Goal: Transaction & Acquisition: Purchase product/service

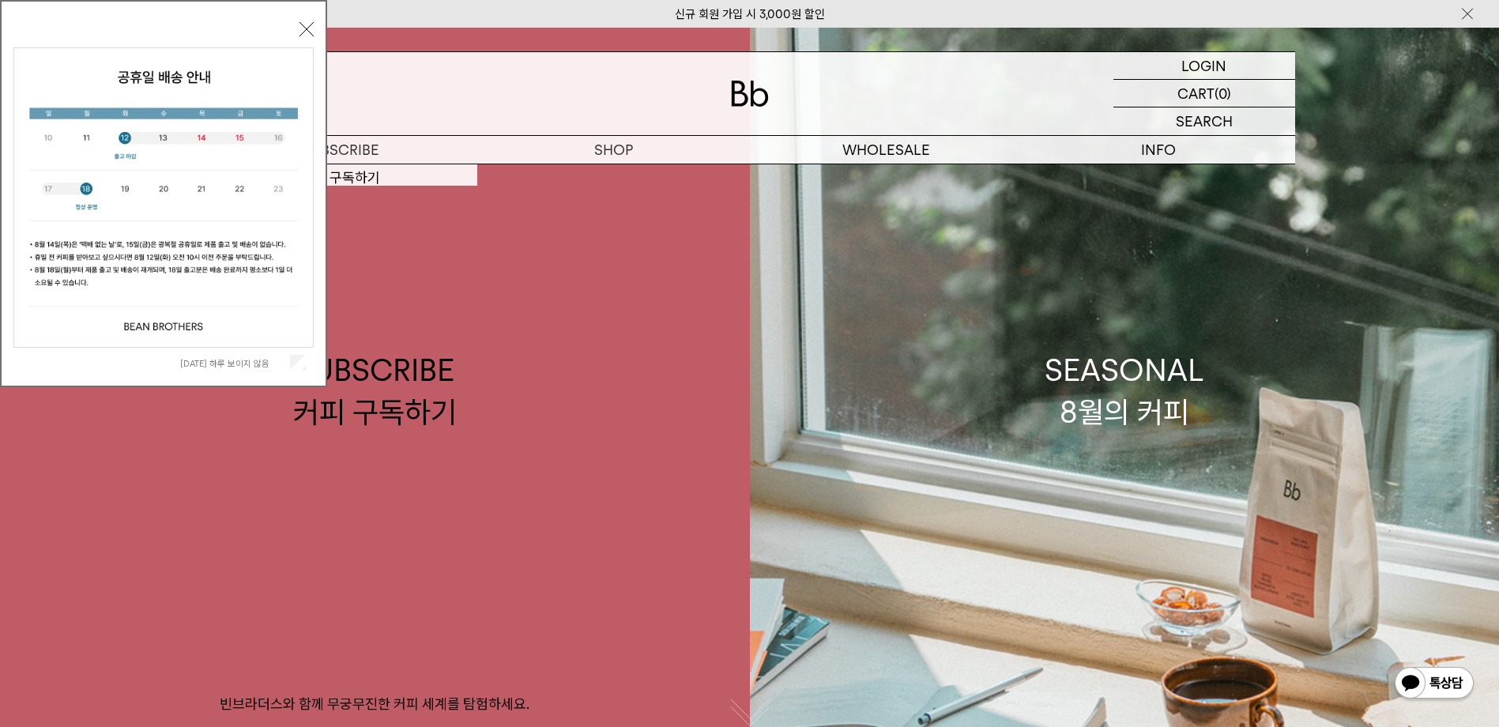
click at [308, 27] on button "닫기" at bounding box center [306, 29] width 14 height 14
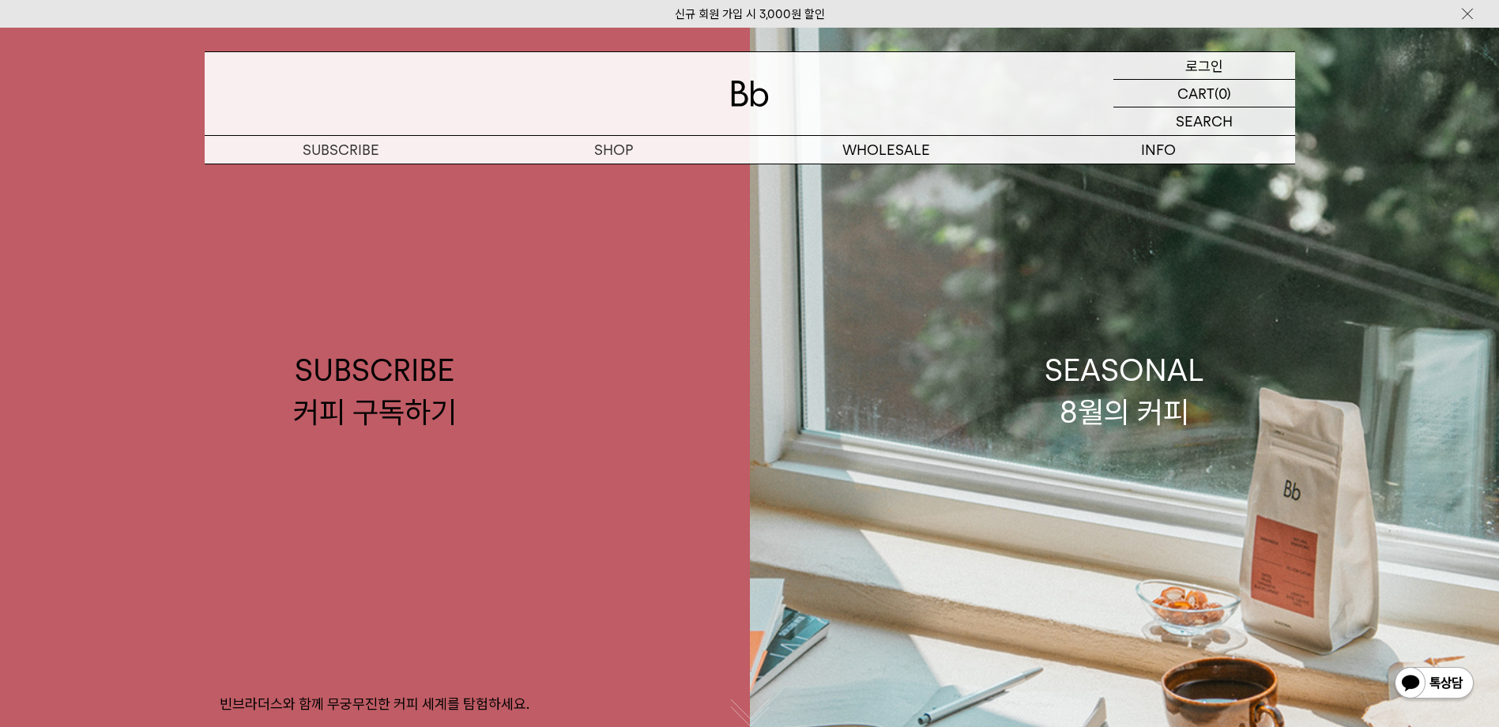
click at [1206, 59] on p "로그인" at bounding box center [1204, 65] width 38 height 27
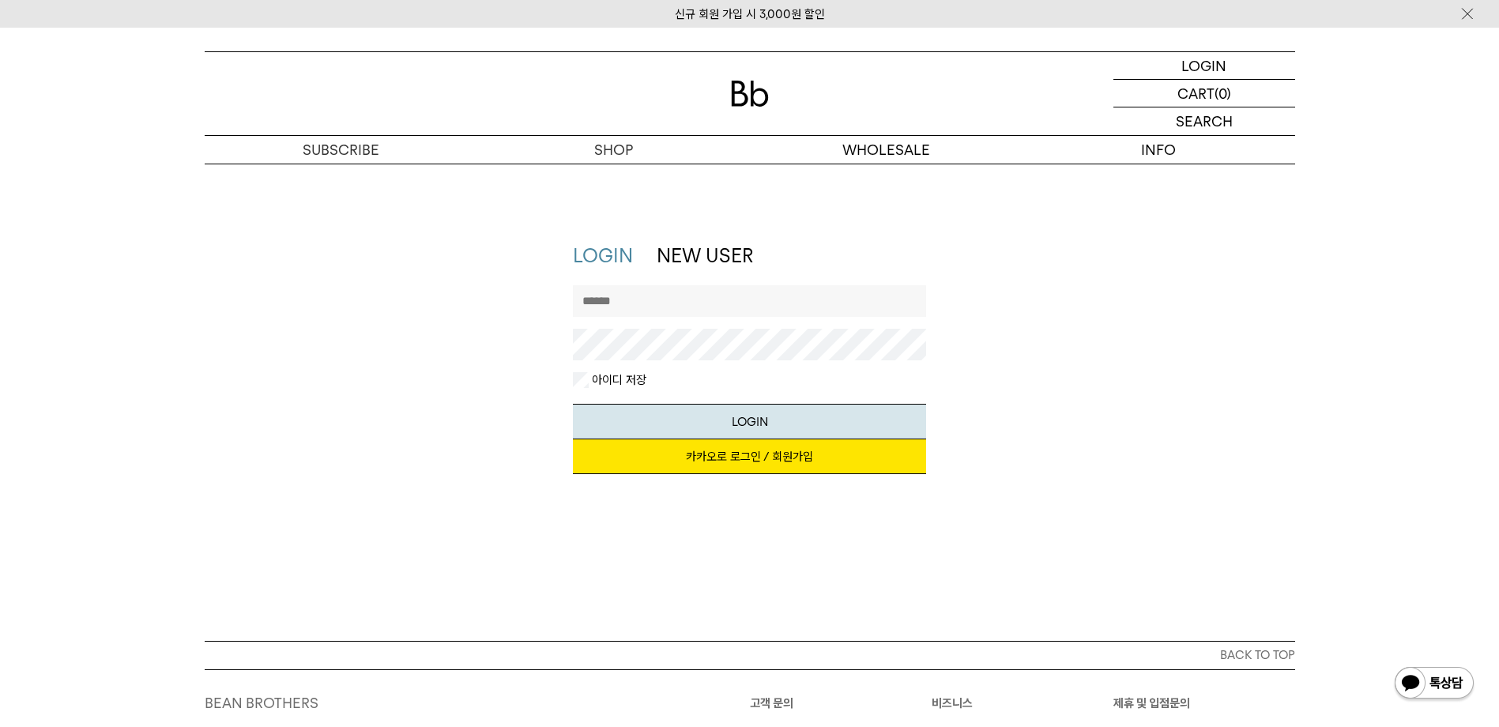
click at [732, 459] on link "카카오로 로그인 / 회원가입" at bounding box center [749, 456] width 353 height 35
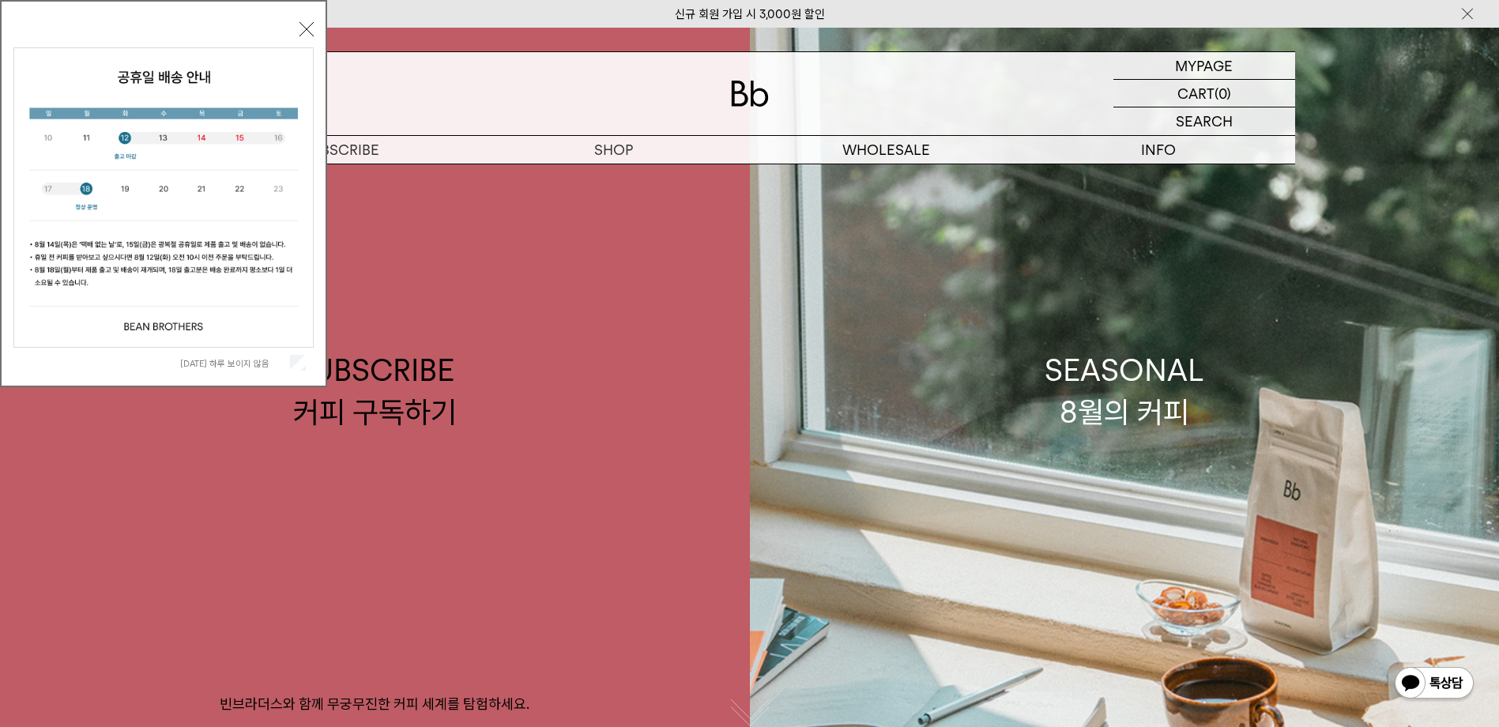
click at [310, 28] on button "닫기" at bounding box center [306, 29] width 14 height 14
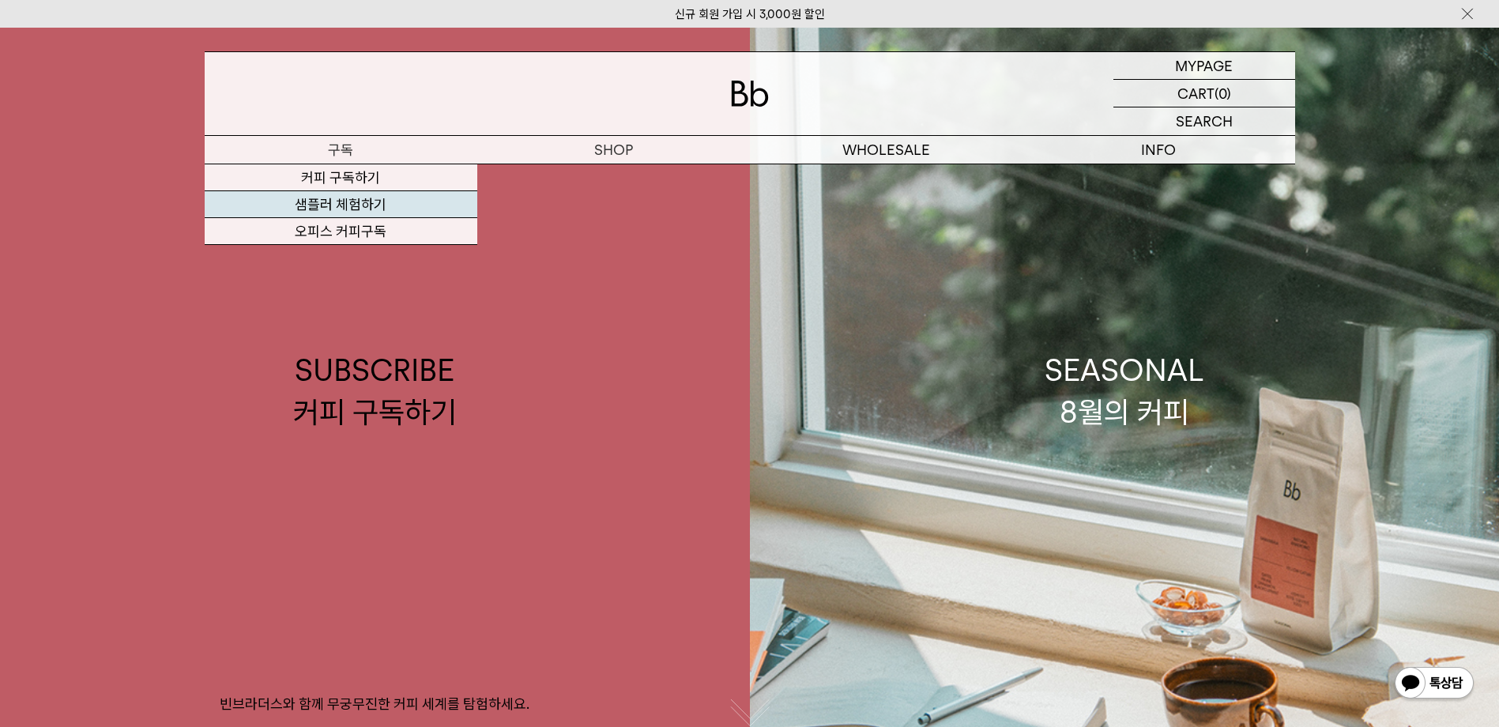
click at [348, 205] on link "샘플러 체험하기" at bounding box center [341, 204] width 273 height 27
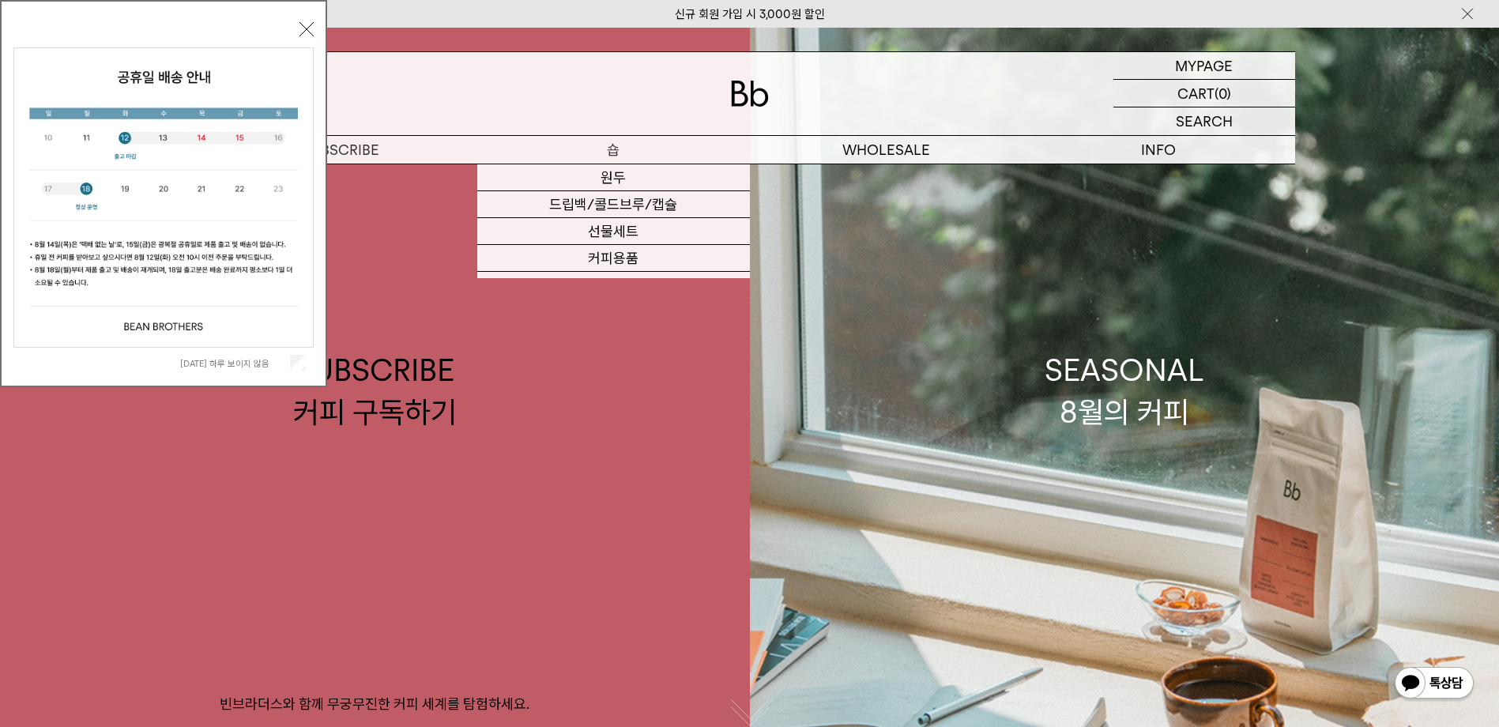
click at [624, 149] on p "숍" at bounding box center [613, 150] width 273 height 28
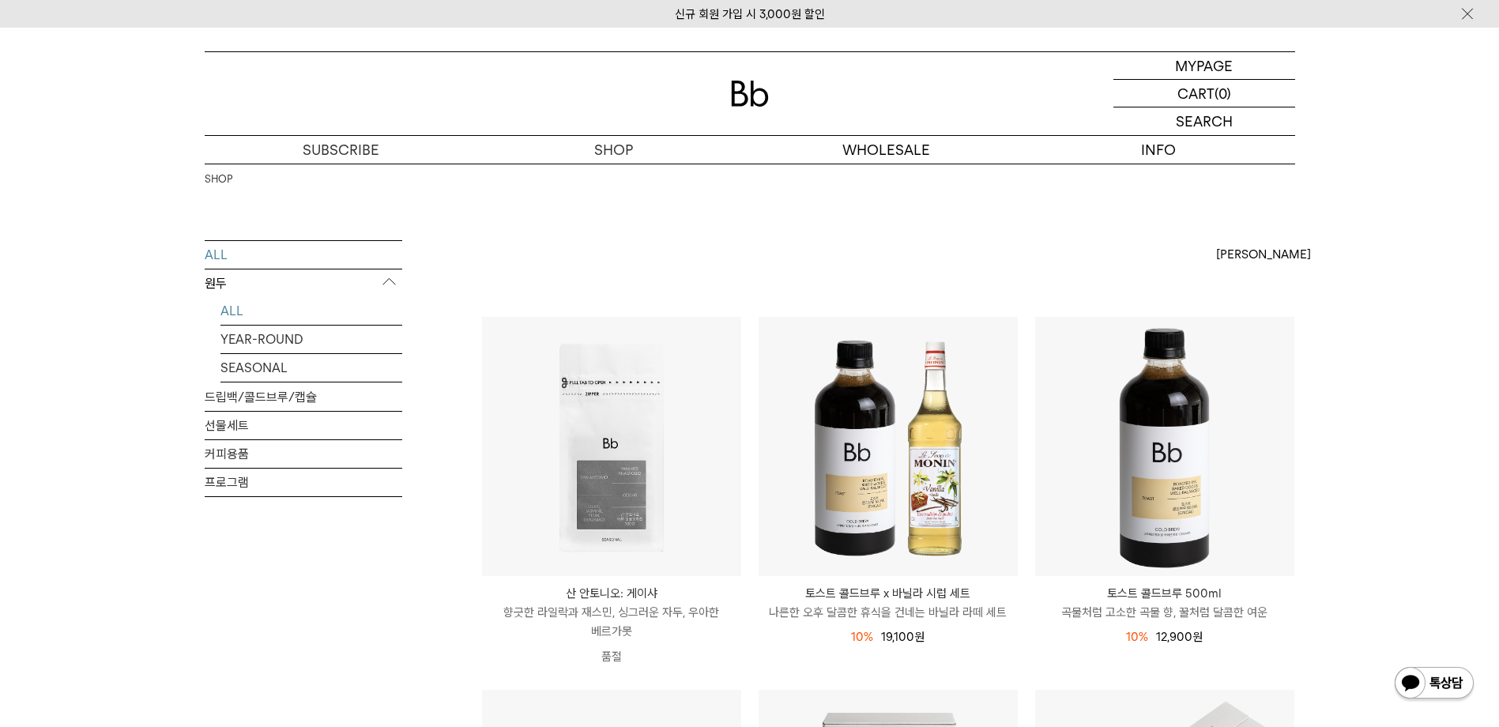
click at [235, 305] on link "ALL" at bounding box center [311, 311] width 182 height 28
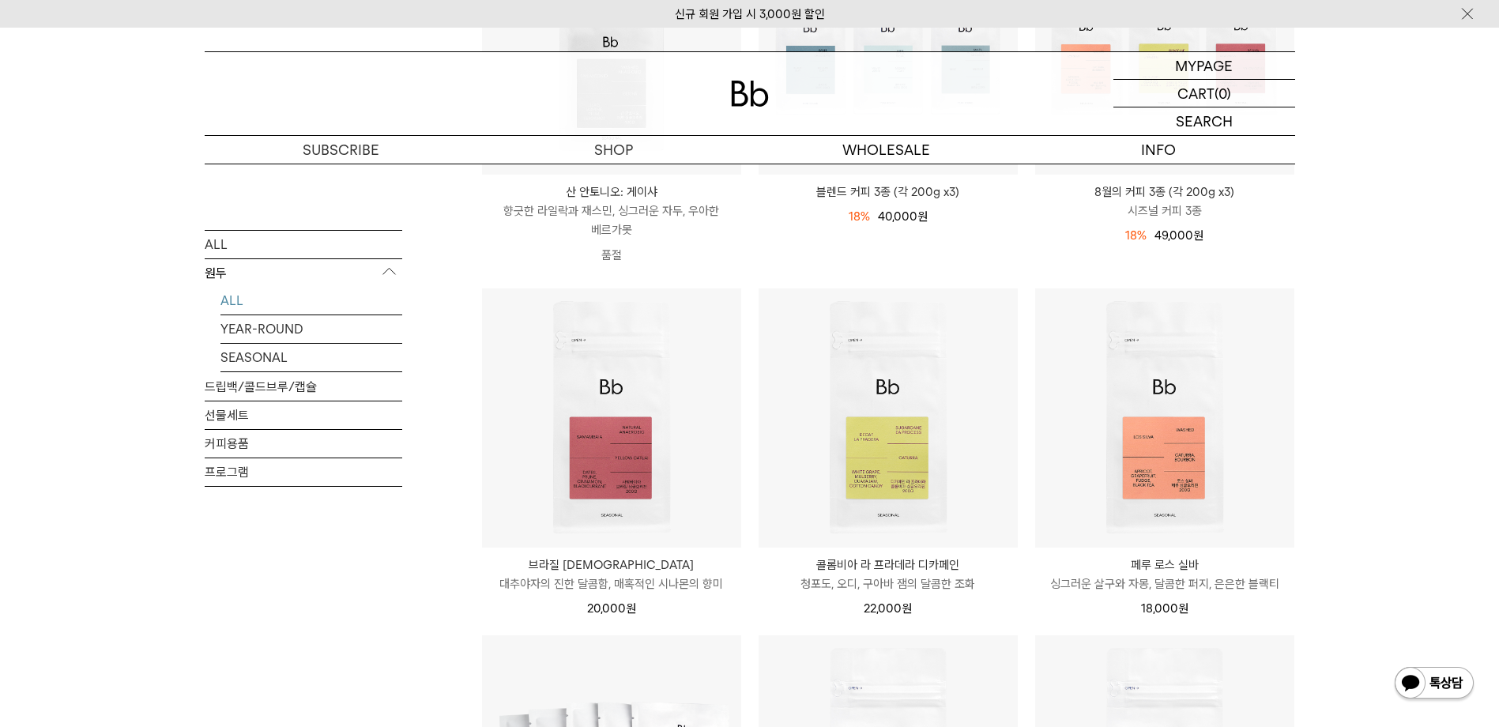
scroll to position [395, 0]
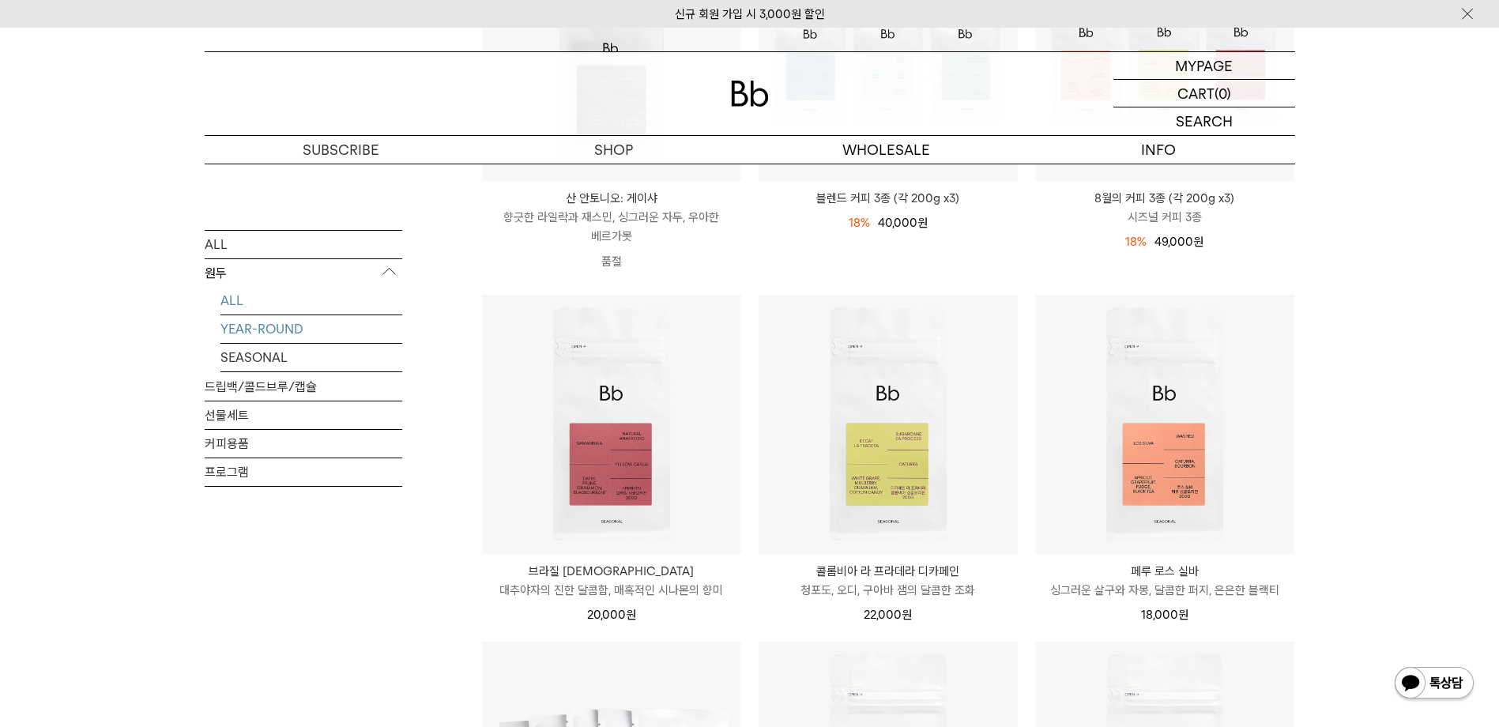
click at [343, 319] on link "YEAR-ROUND" at bounding box center [311, 328] width 182 height 28
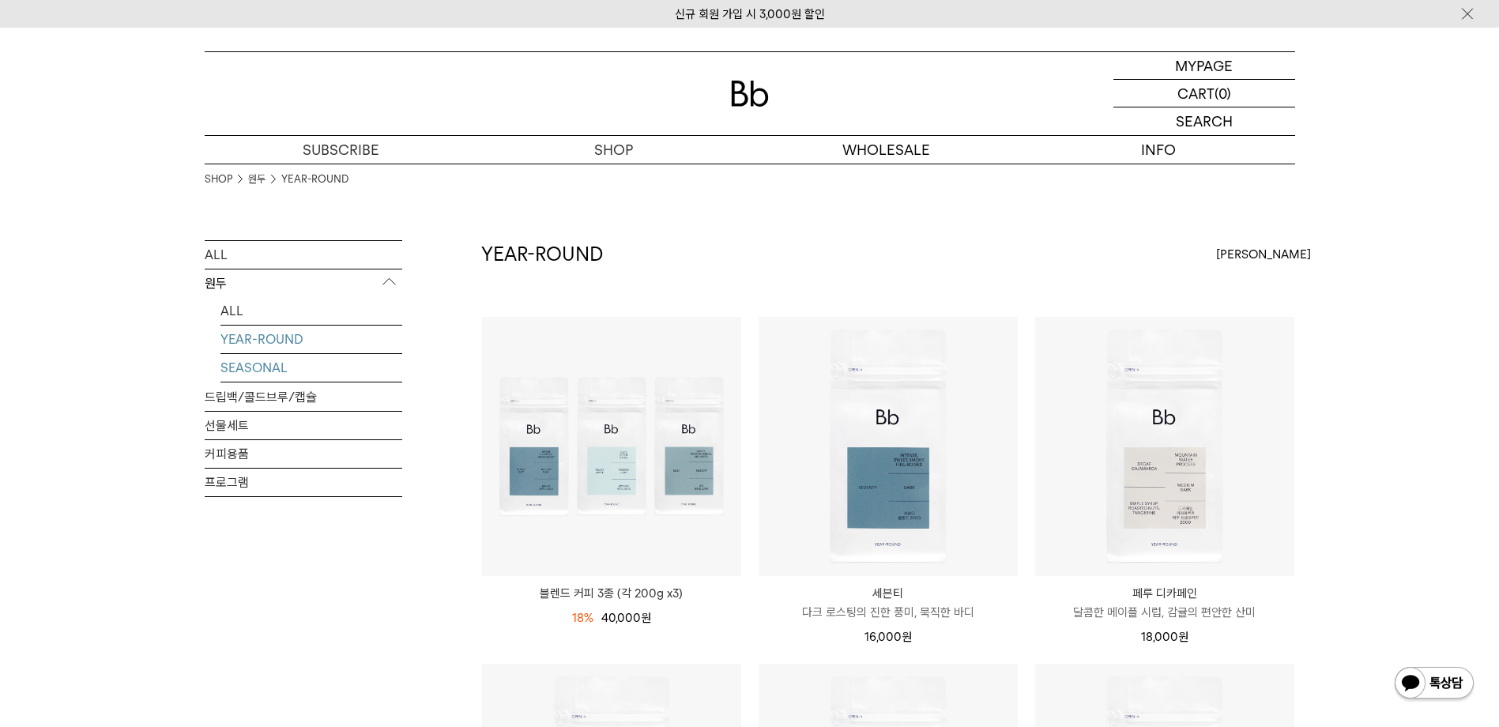
click at [298, 368] on link "SEASONAL" at bounding box center [311, 368] width 182 height 28
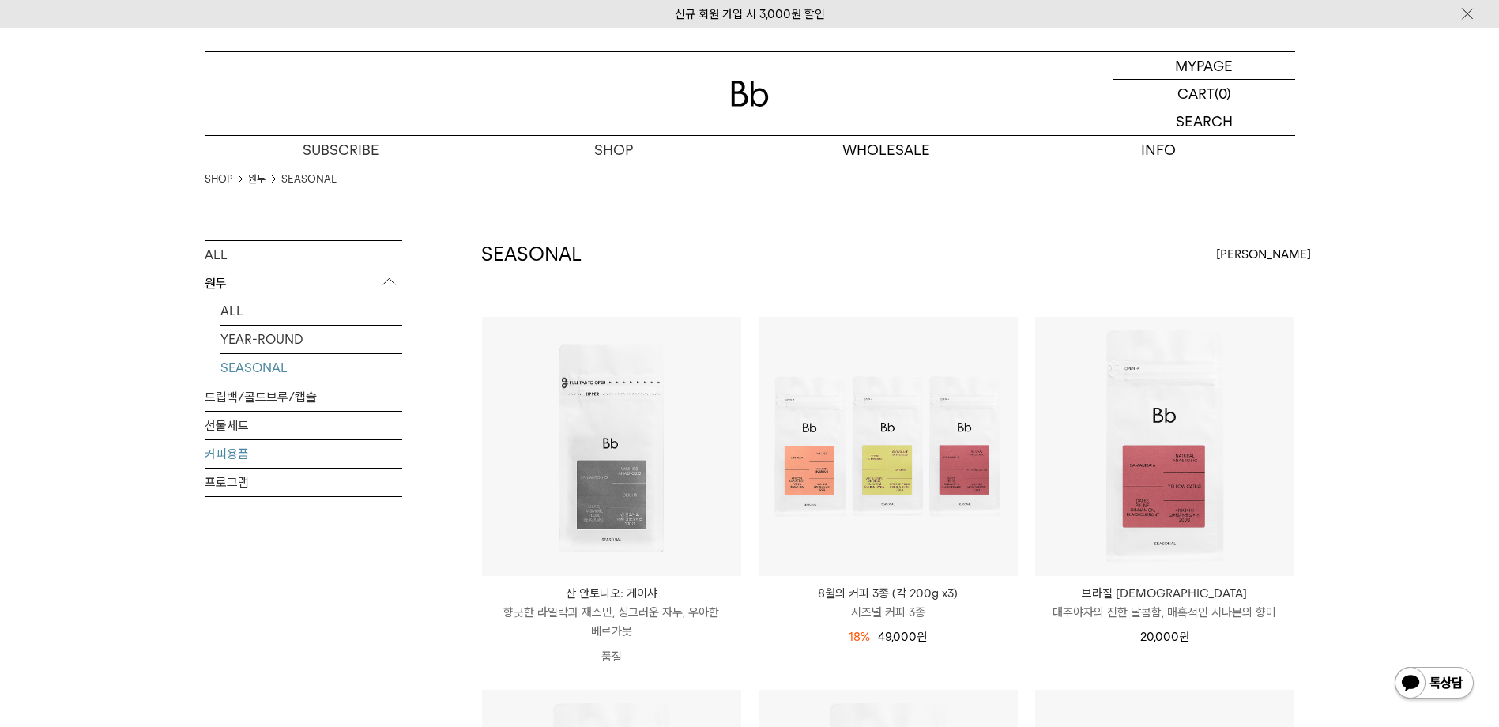
click at [241, 452] on link "커피용품" at bounding box center [304, 454] width 198 height 28
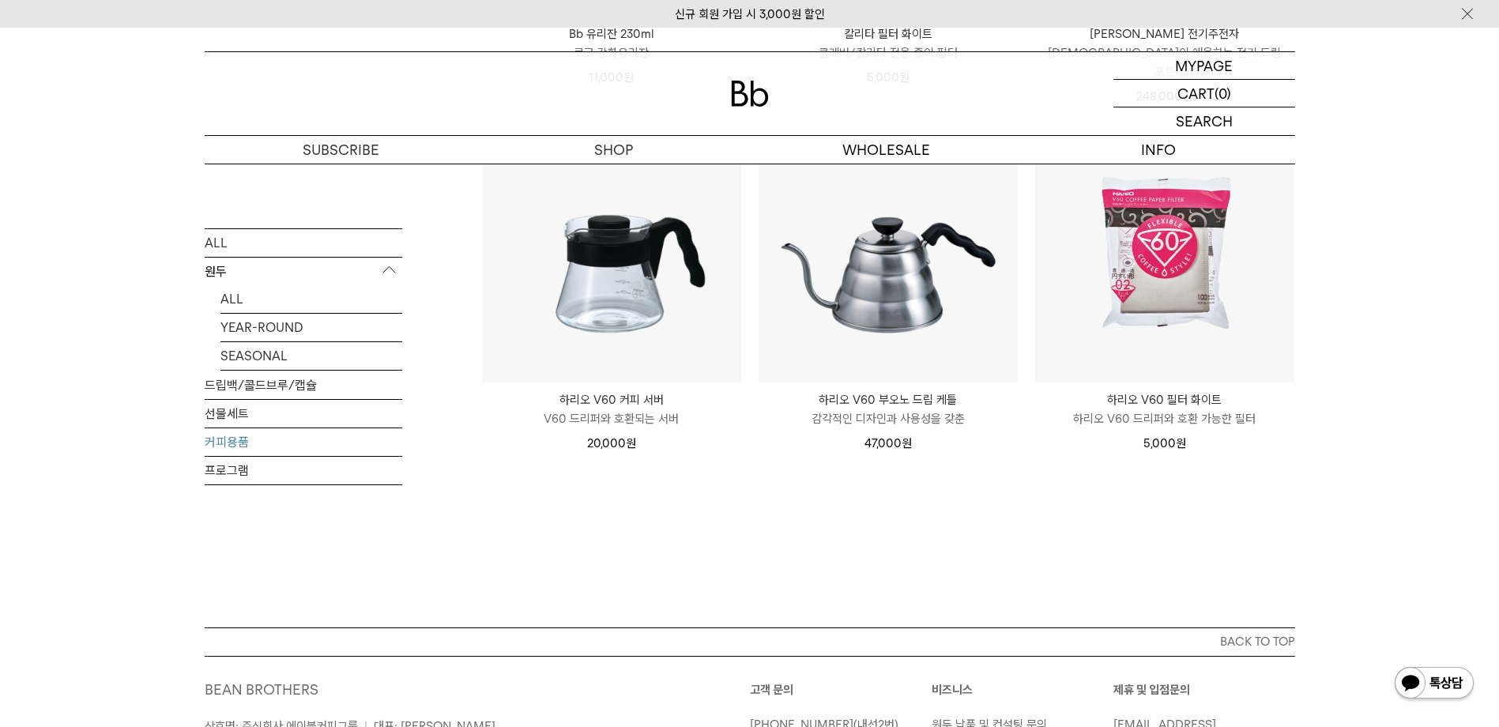
scroll to position [395, 0]
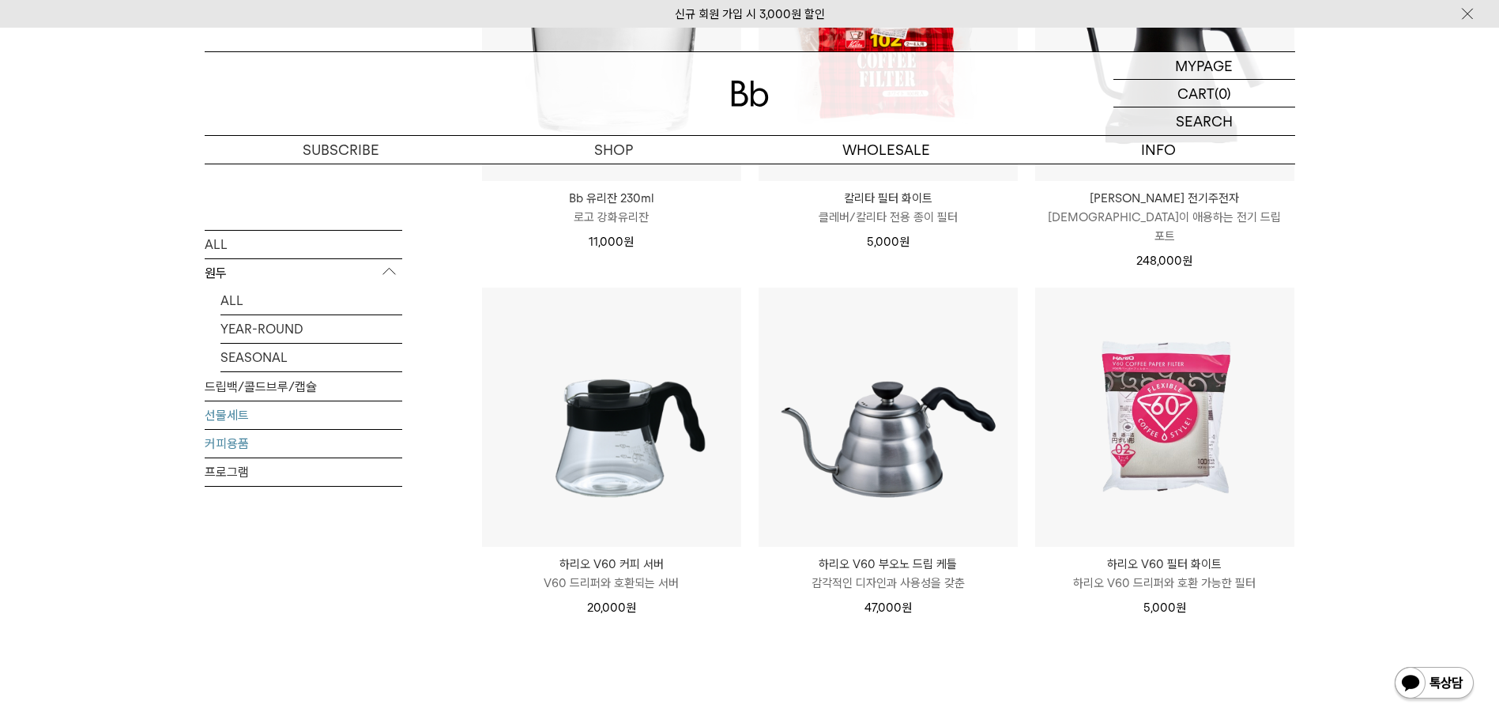
click at [236, 410] on link "선물세트" at bounding box center [304, 415] width 198 height 28
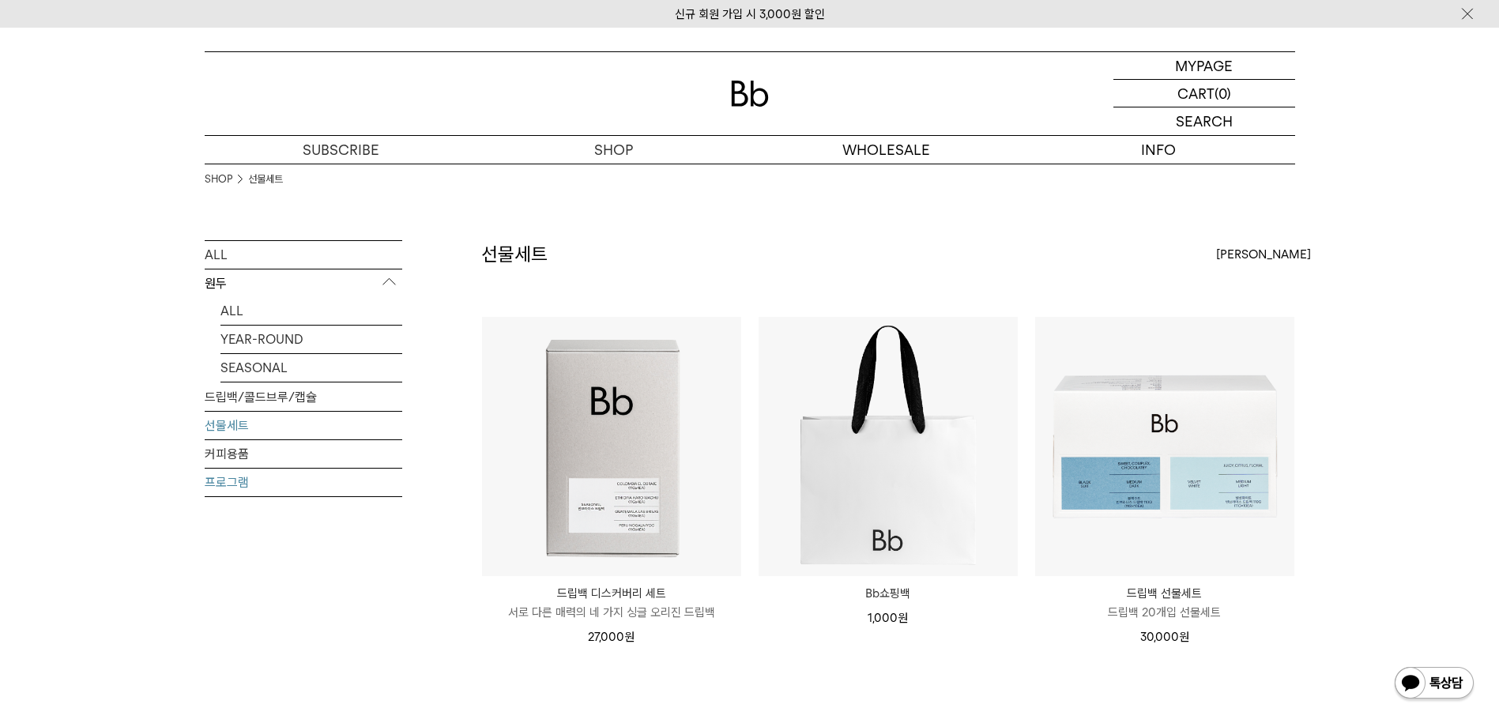
click at [250, 480] on link "프로그램" at bounding box center [304, 482] width 198 height 28
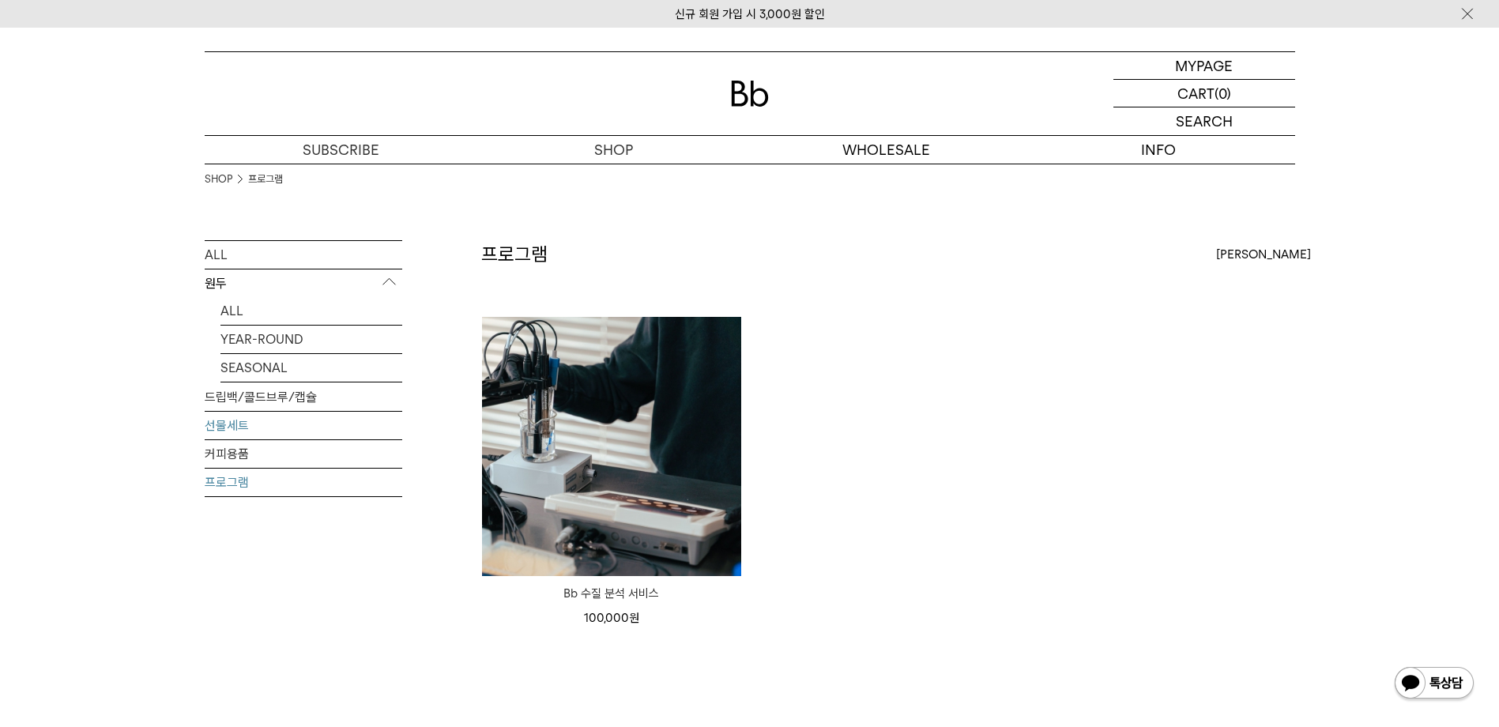
click at [244, 421] on link "선물세트" at bounding box center [304, 426] width 198 height 28
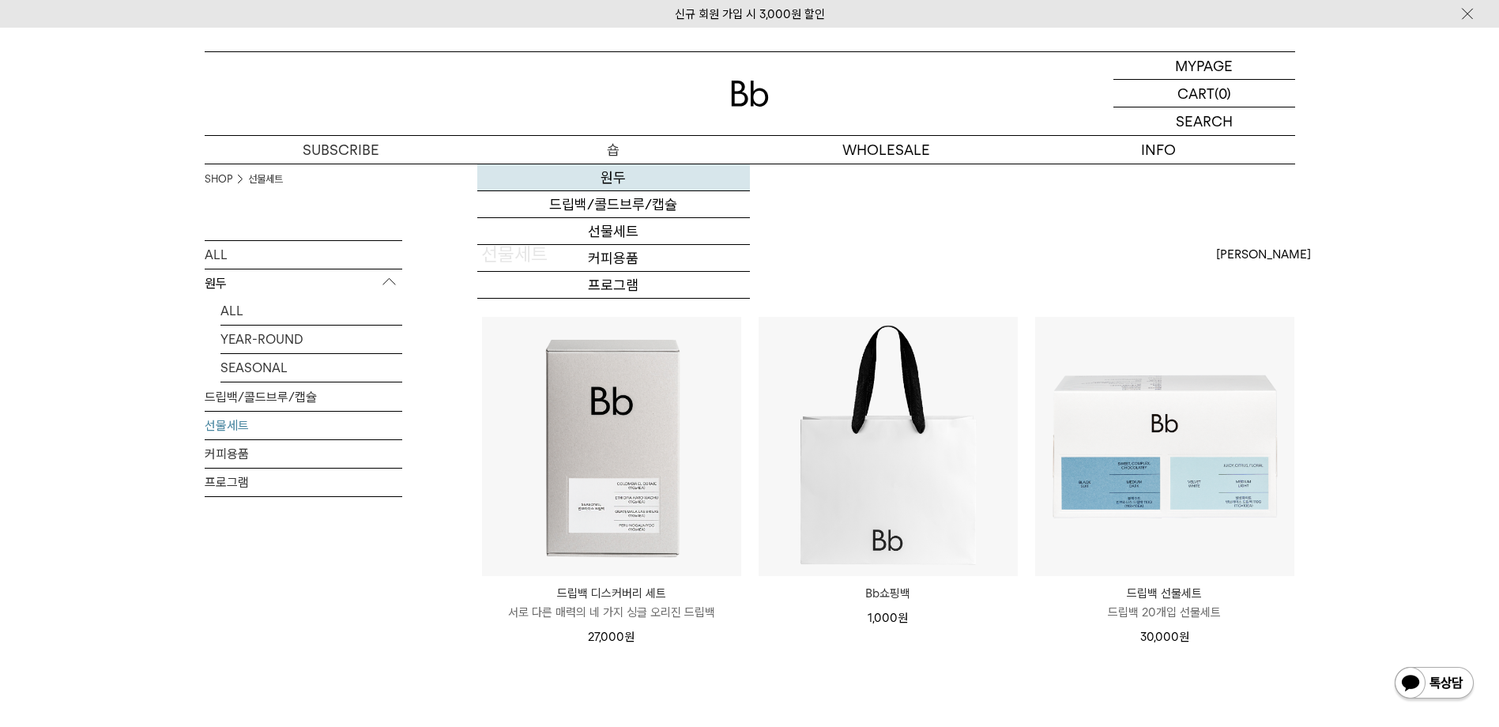
click at [608, 182] on link "원두" at bounding box center [613, 177] width 273 height 27
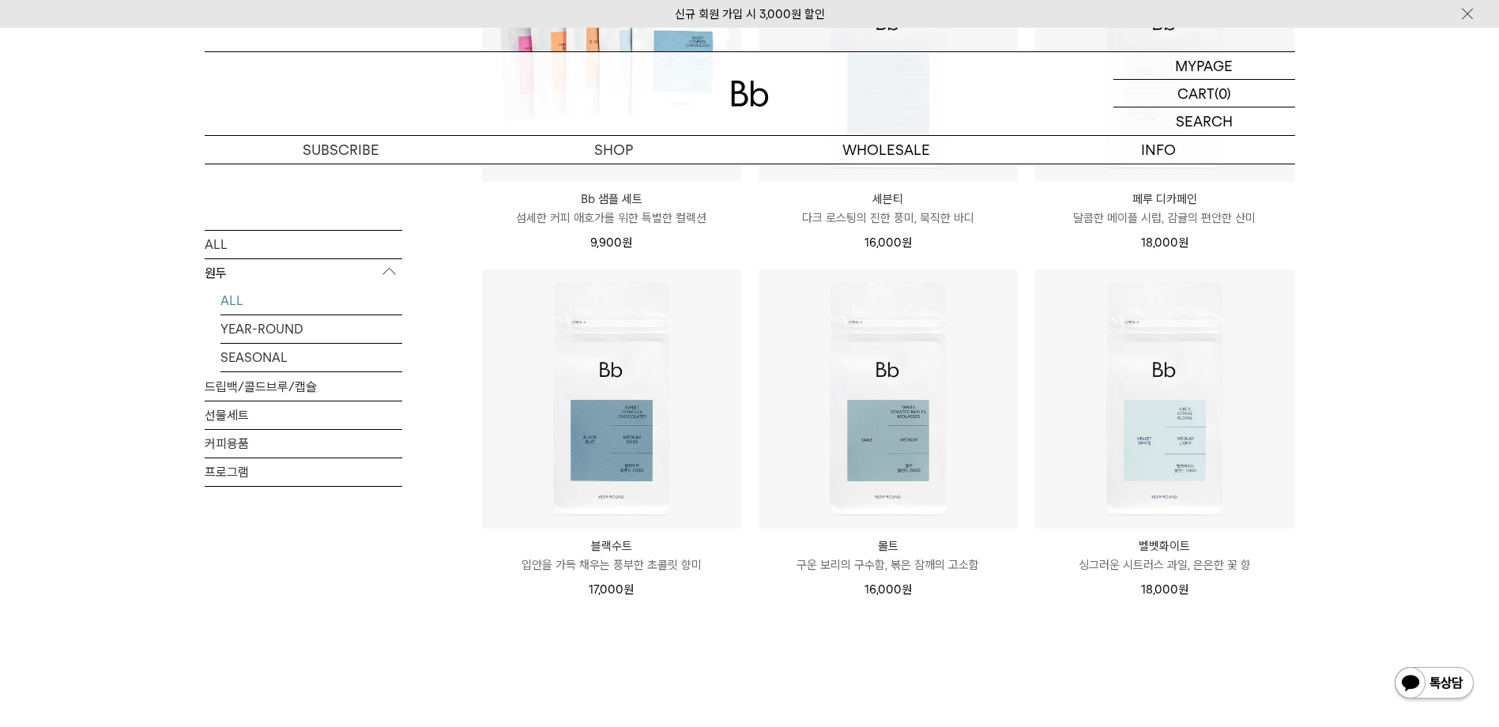
scroll to position [1185, 0]
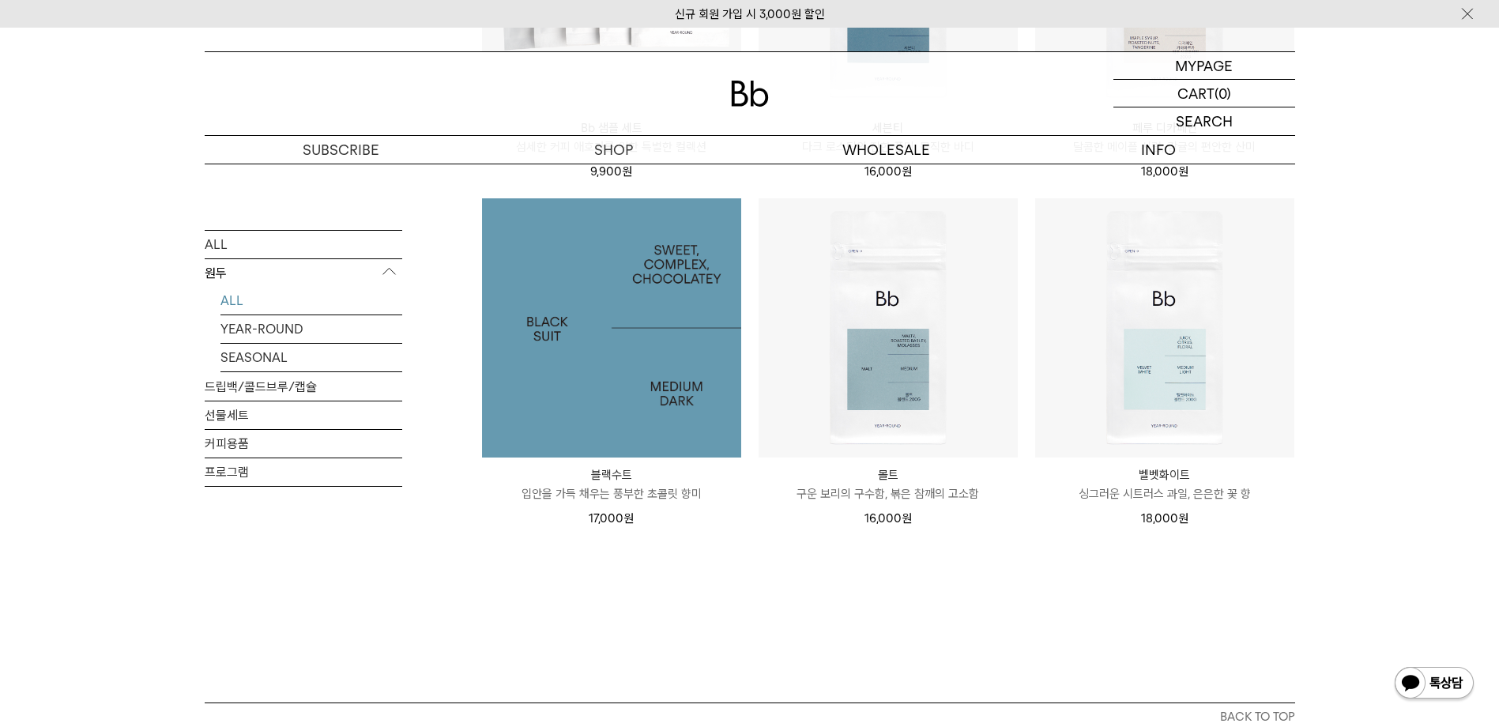
click at [641, 383] on img at bounding box center [611, 327] width 259 height 259
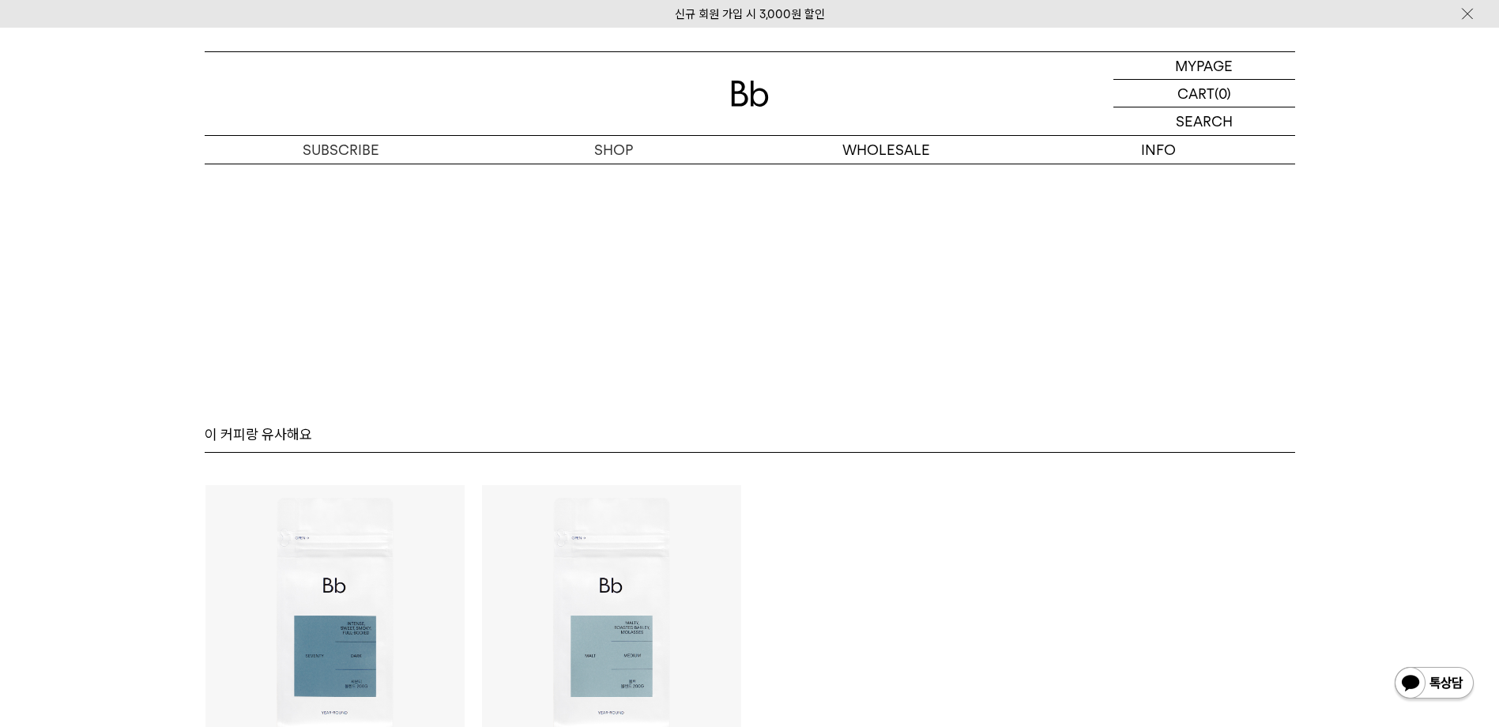
scroll to position [3950, 0]
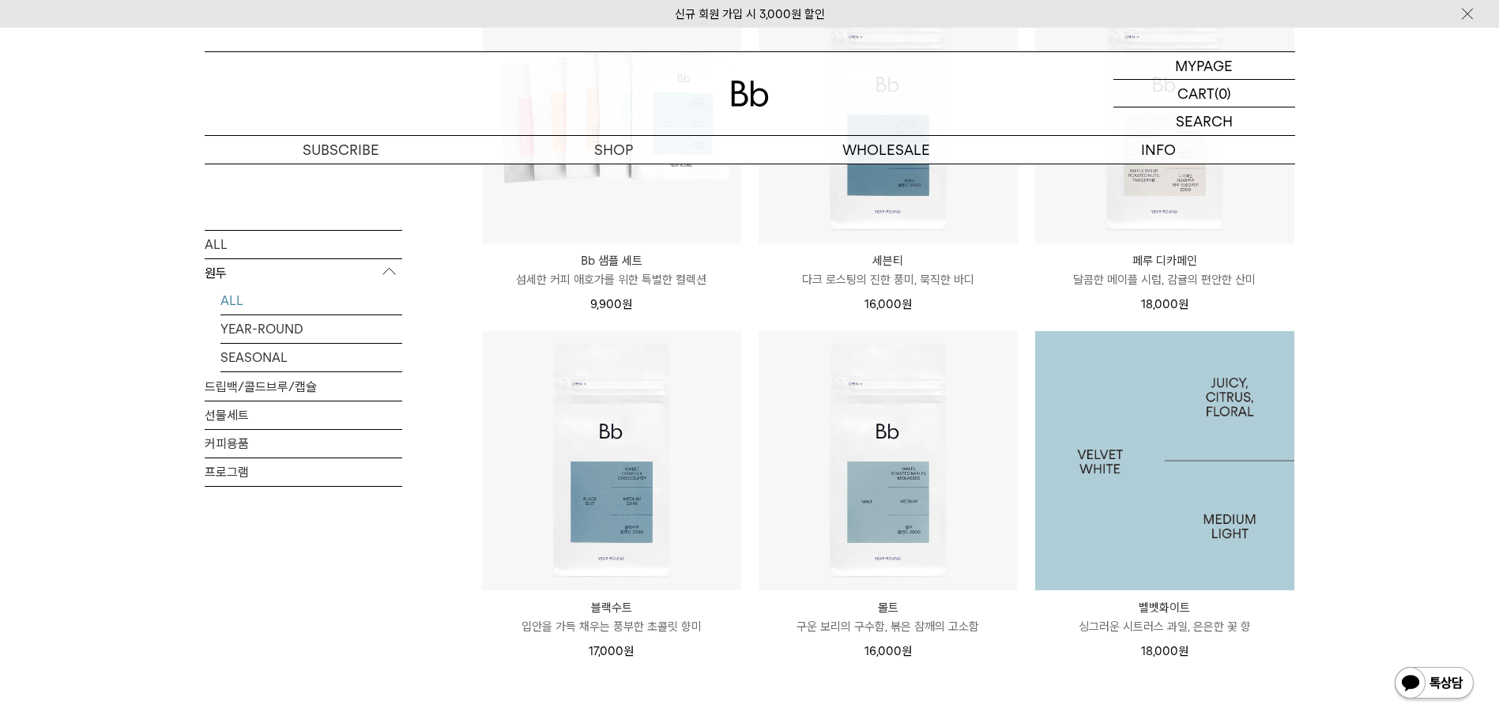
scroll to position [909, 0]
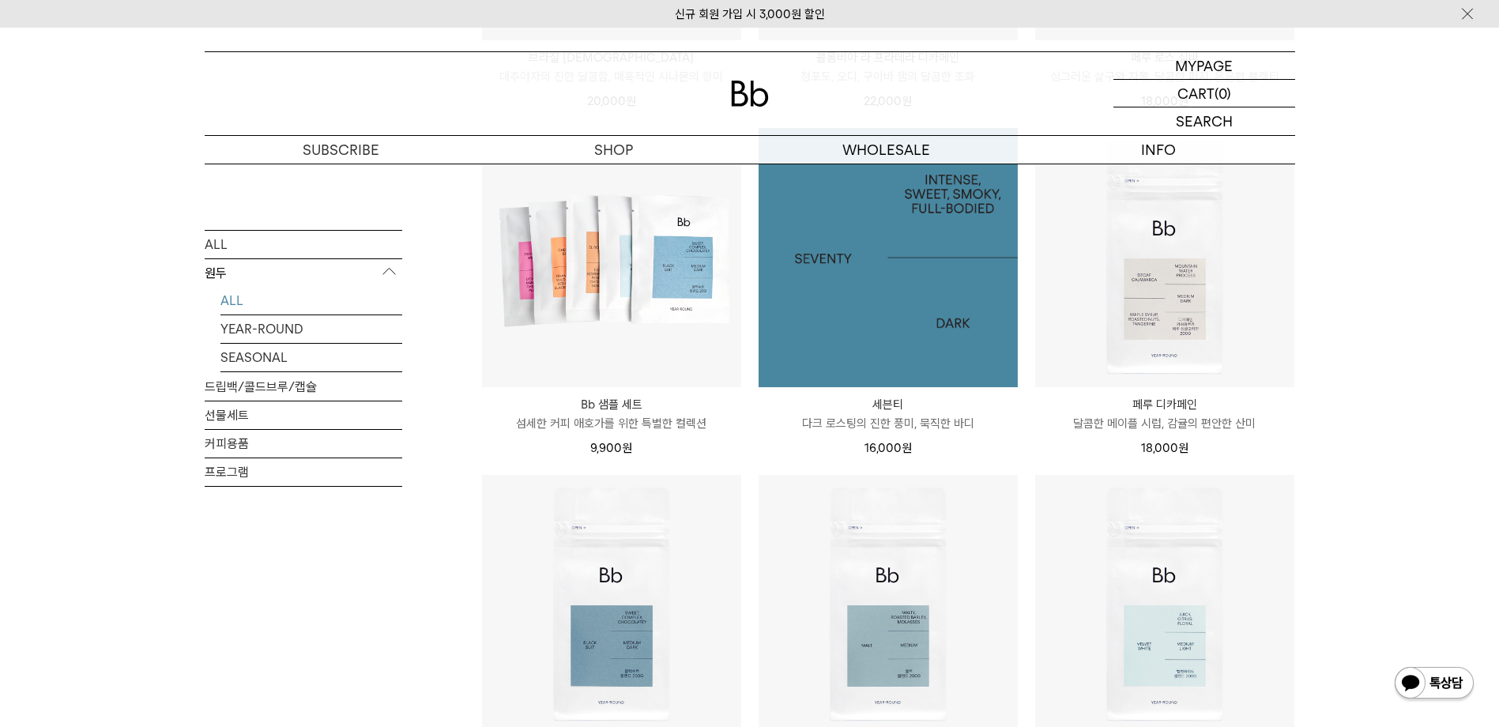
click at [916, 318] on img at bounding box center [887, 257] width 259 height 259
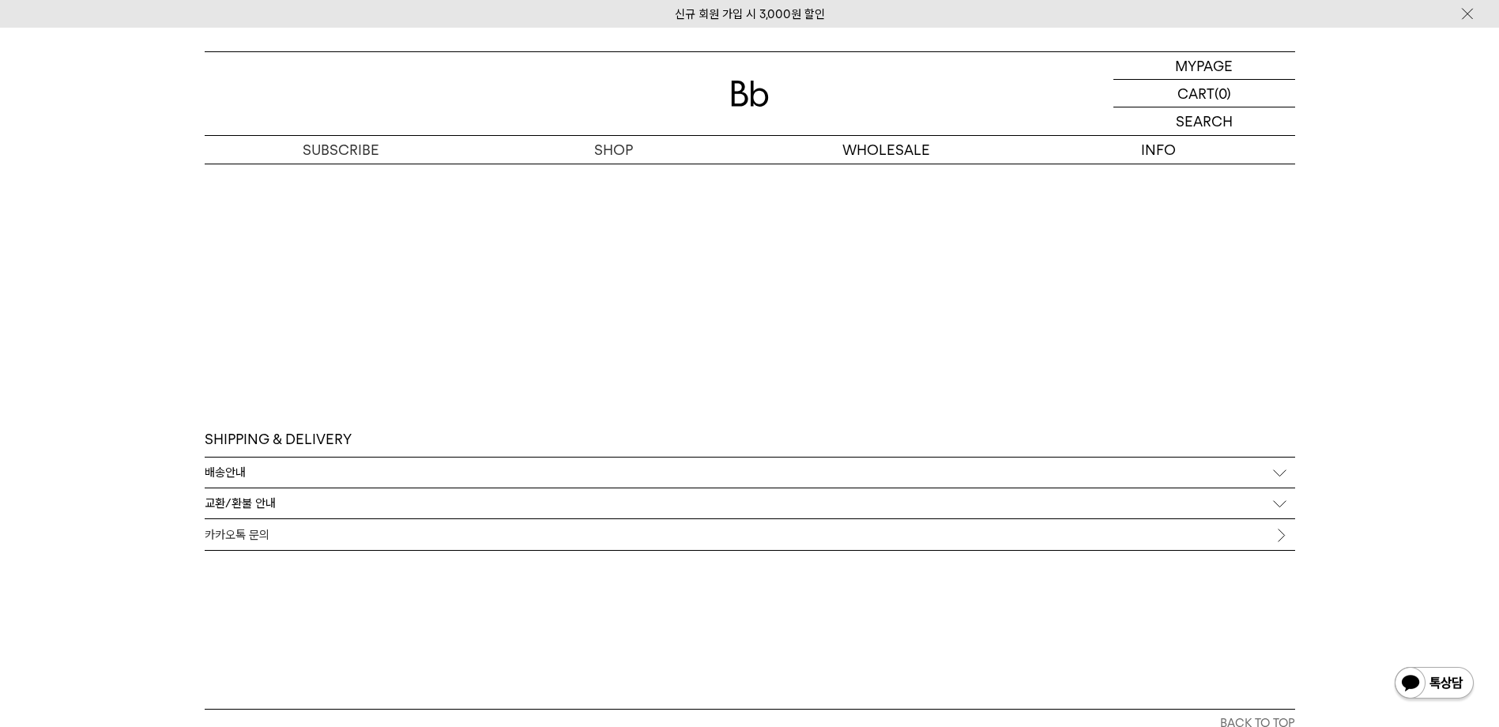
scroll to position [3406, 0]
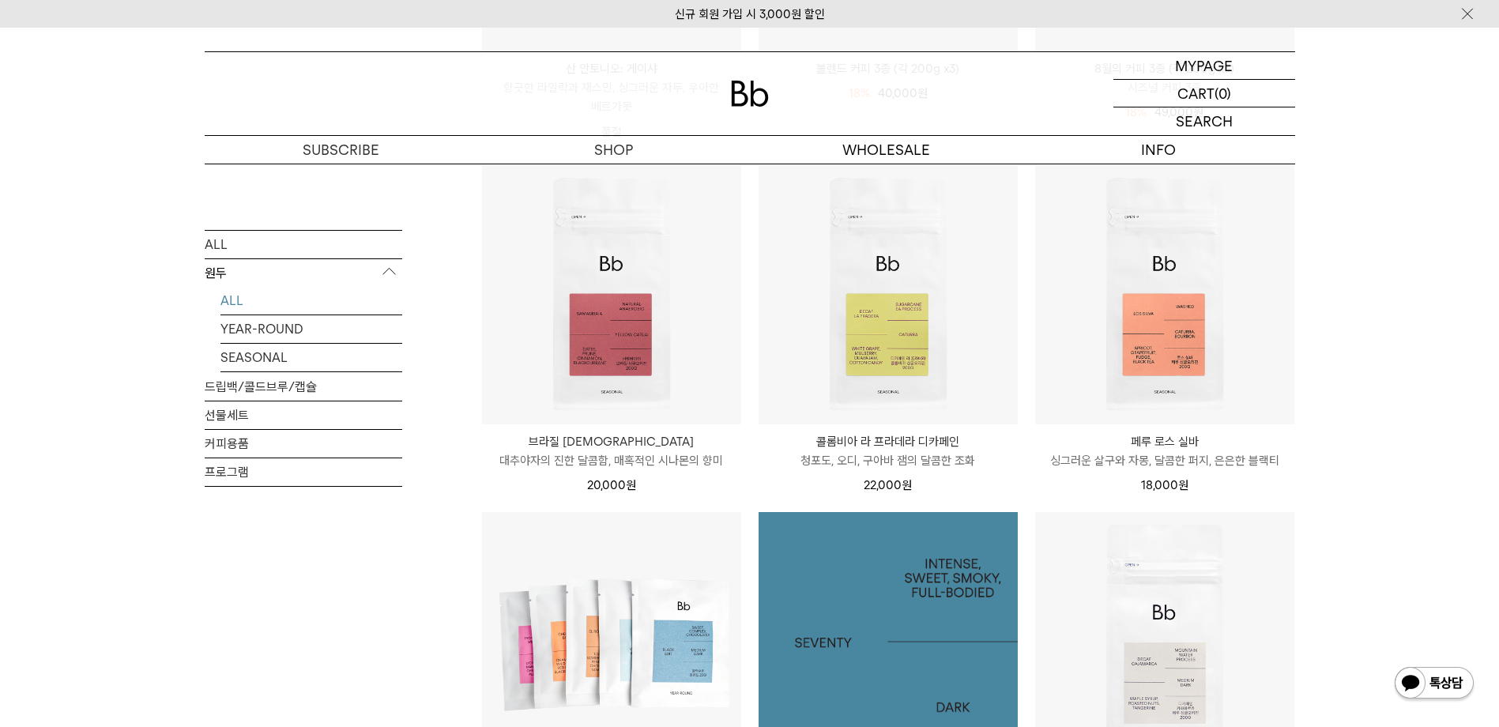
scroll to position [277, 0]
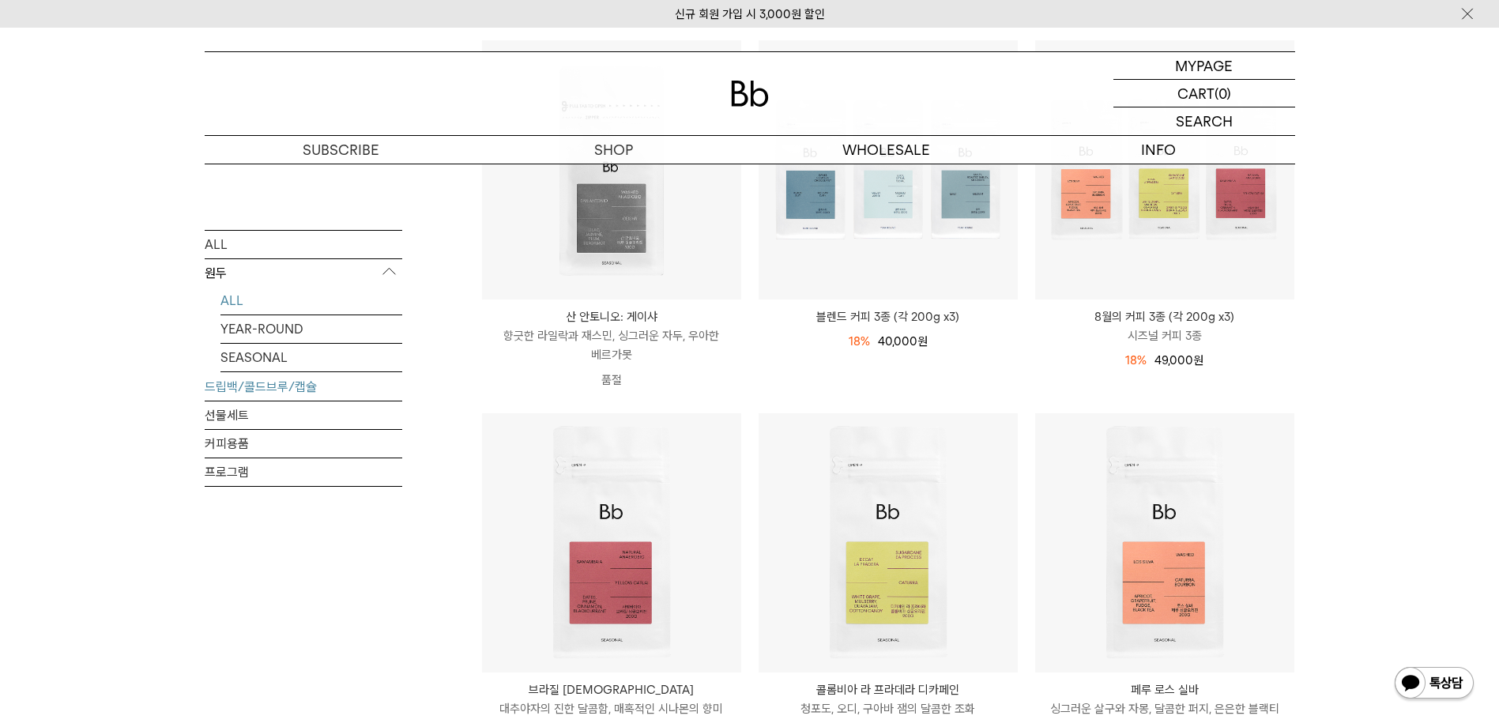
click at [325, 383] on link "드립백/콜드브루/캡슐" at bounding box center [304, 386] width 198 height 28
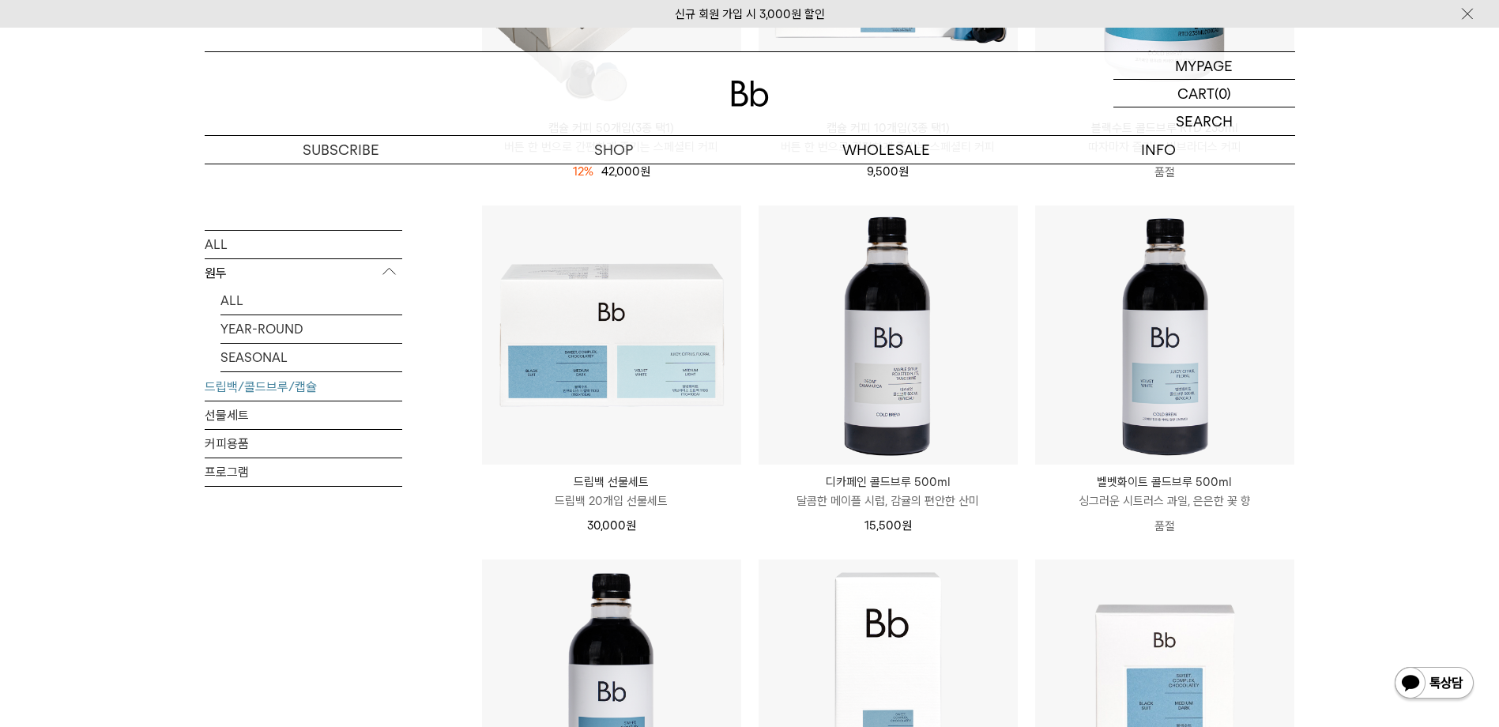
scroll to position [1106, 0]
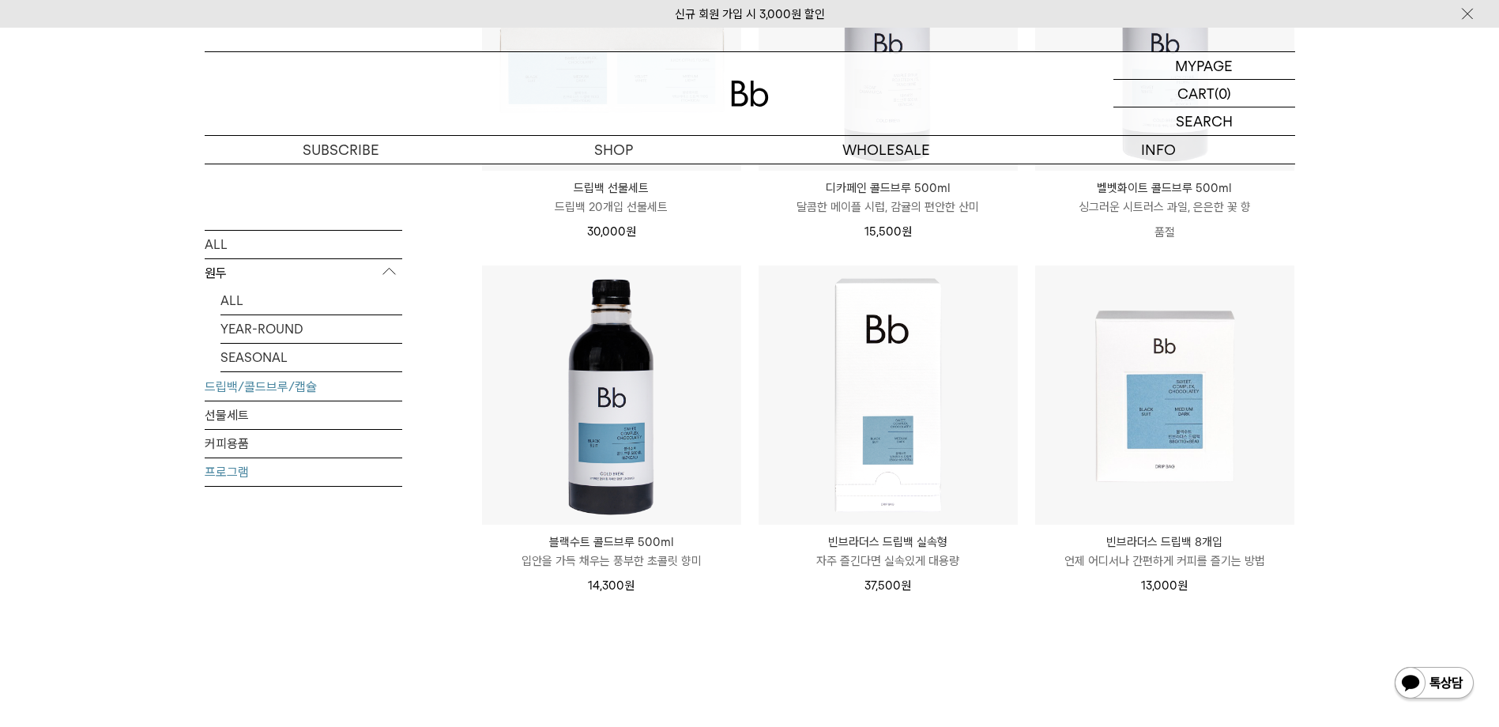
click at [270, 474] on link "프로그램" at bounding box center [304, 471] width 198 height 28
